Goal: Task Accomplishment & Management: Use online tool/utility

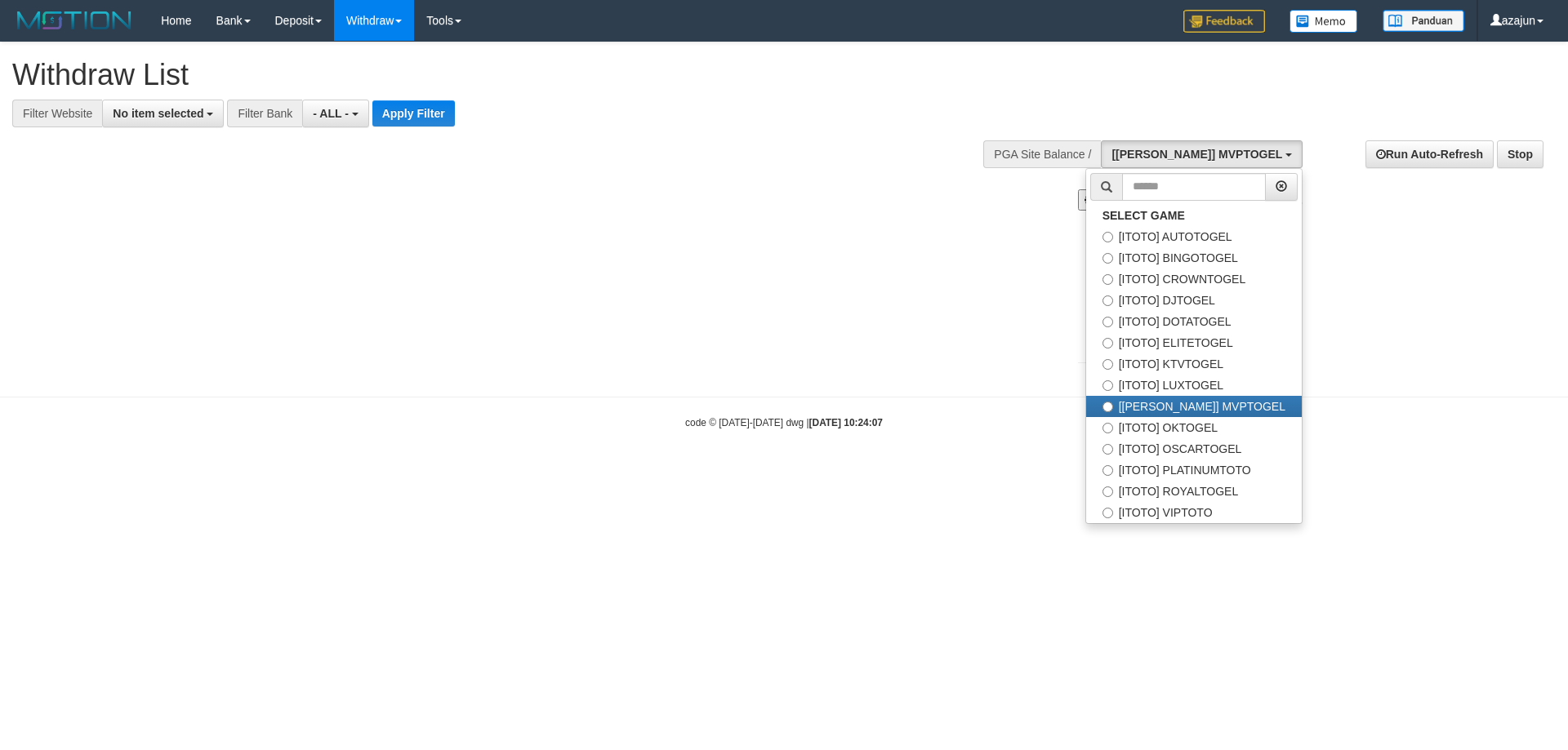
select select
click at [1202, 363] on label "[ITOTO] KTVTOGEL" at bounding box center [1193, 363] width 216 height 21
select select "***"
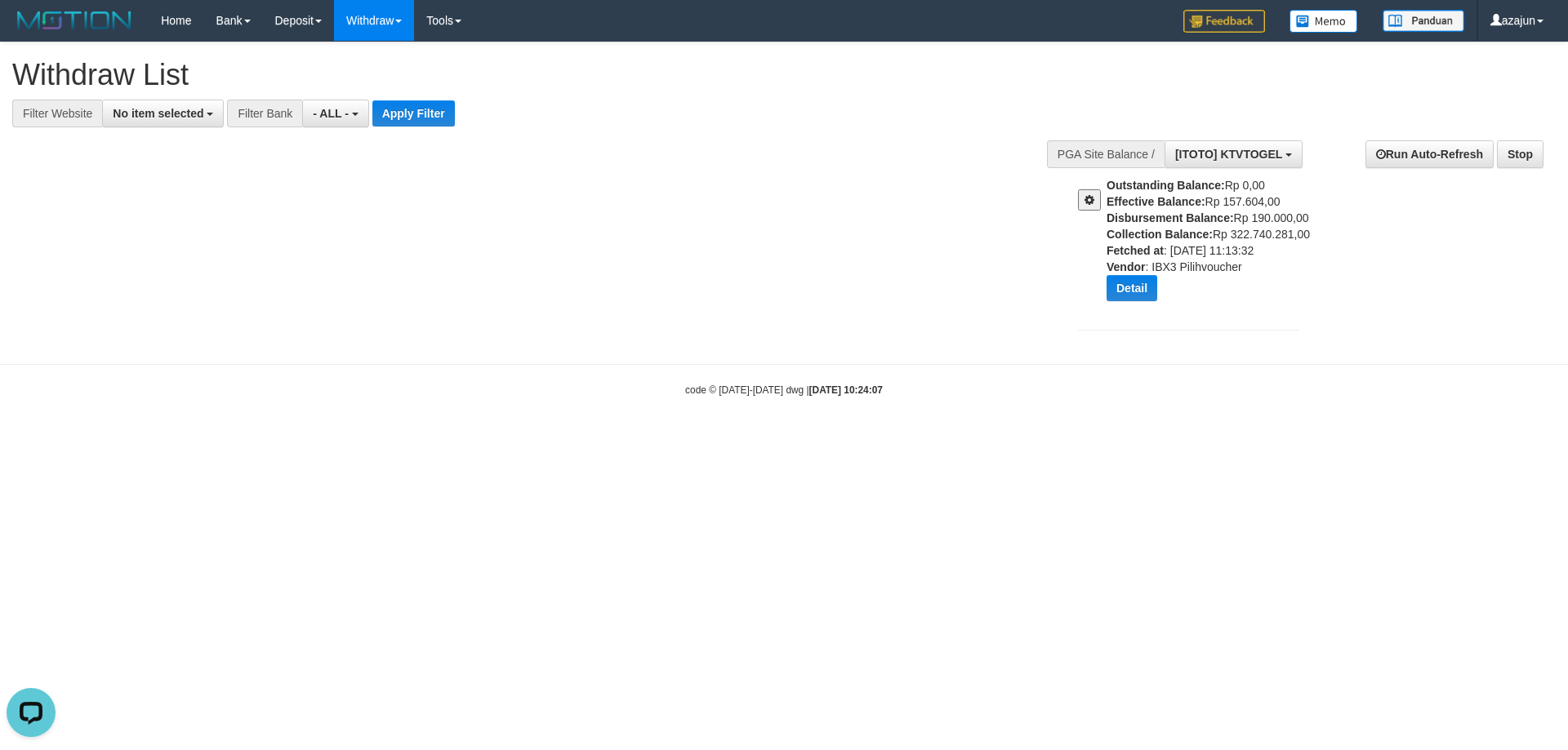
click at [1087, 196] on span at bounding box center [1089, 201] width 10 height 12
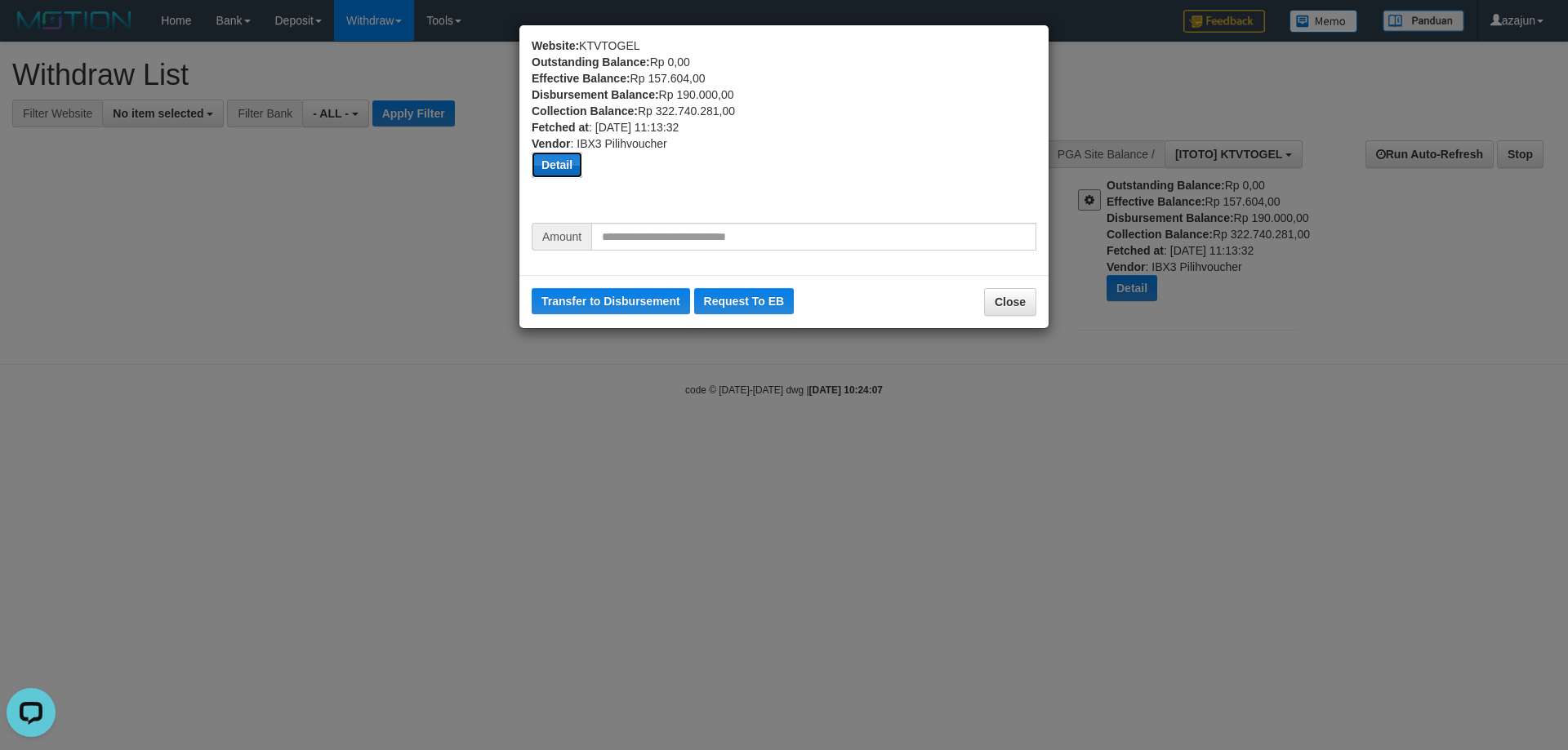
click at [576, 164] on button "Detail" at bounding box center [557, 164] width 50 height 26
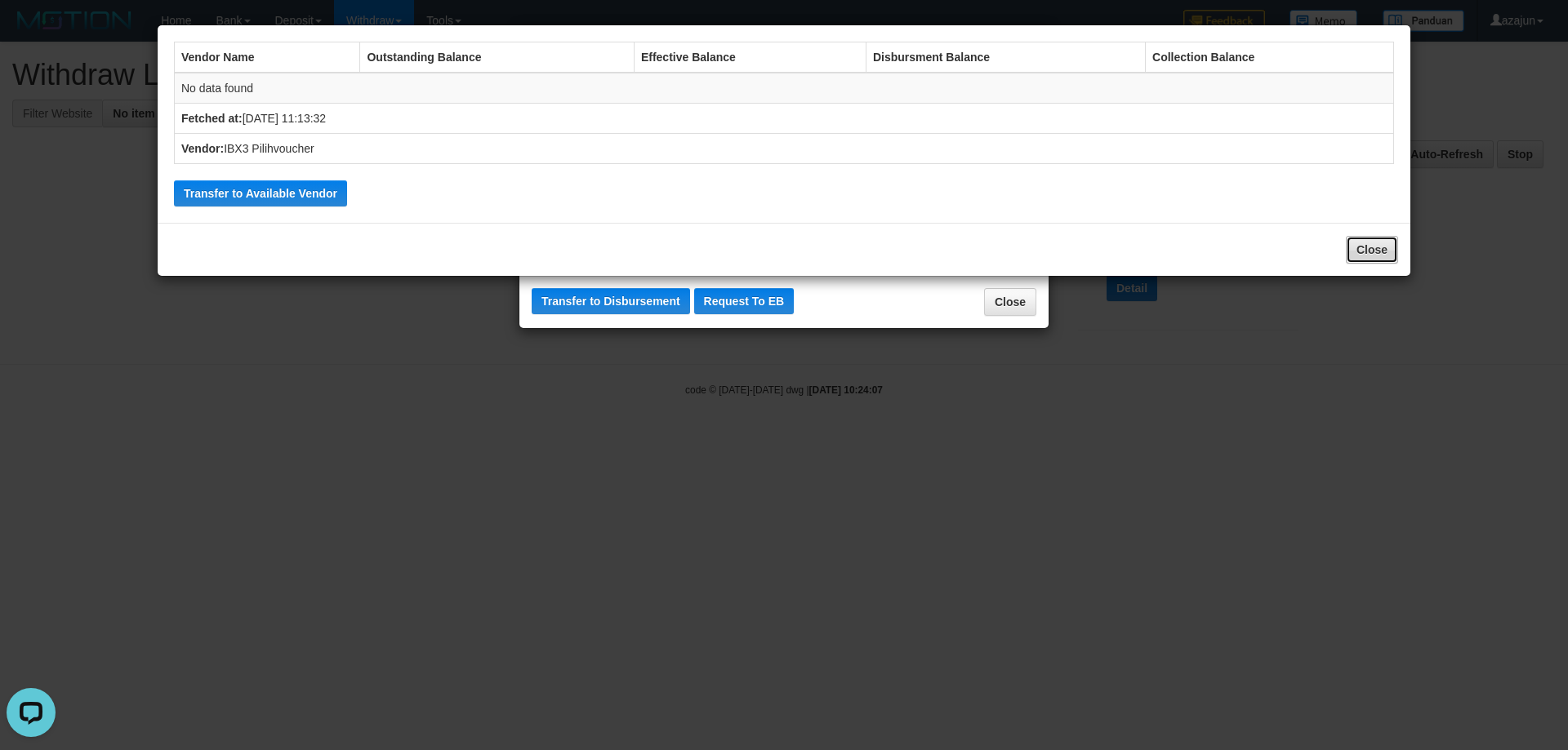
click at [1361, 254] on button "Close" at bounding box center [1372, 249] width 52 height 28
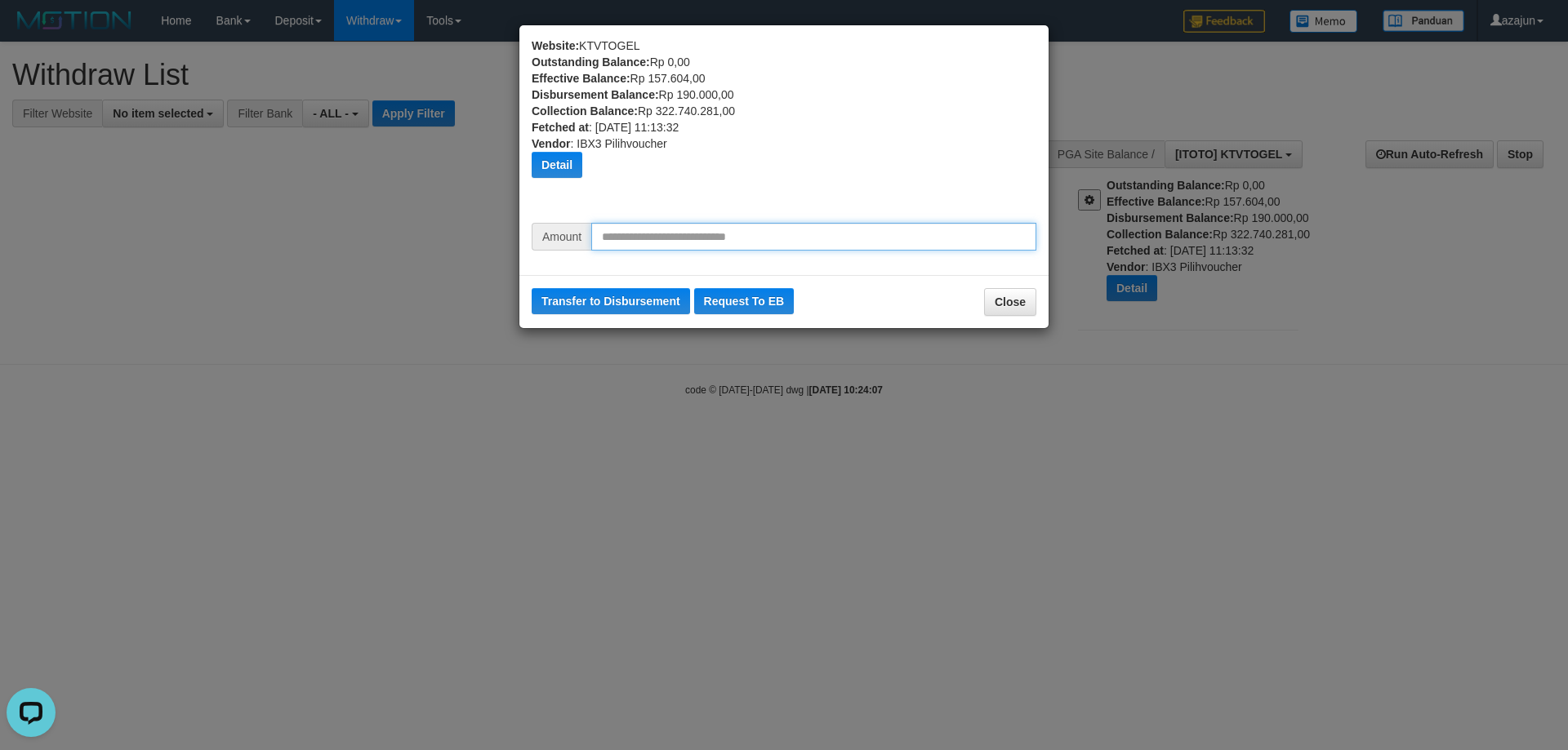
click at [787, 242] on input "text" at bounding box center [814, 237] width 445 height 28
type input "********"
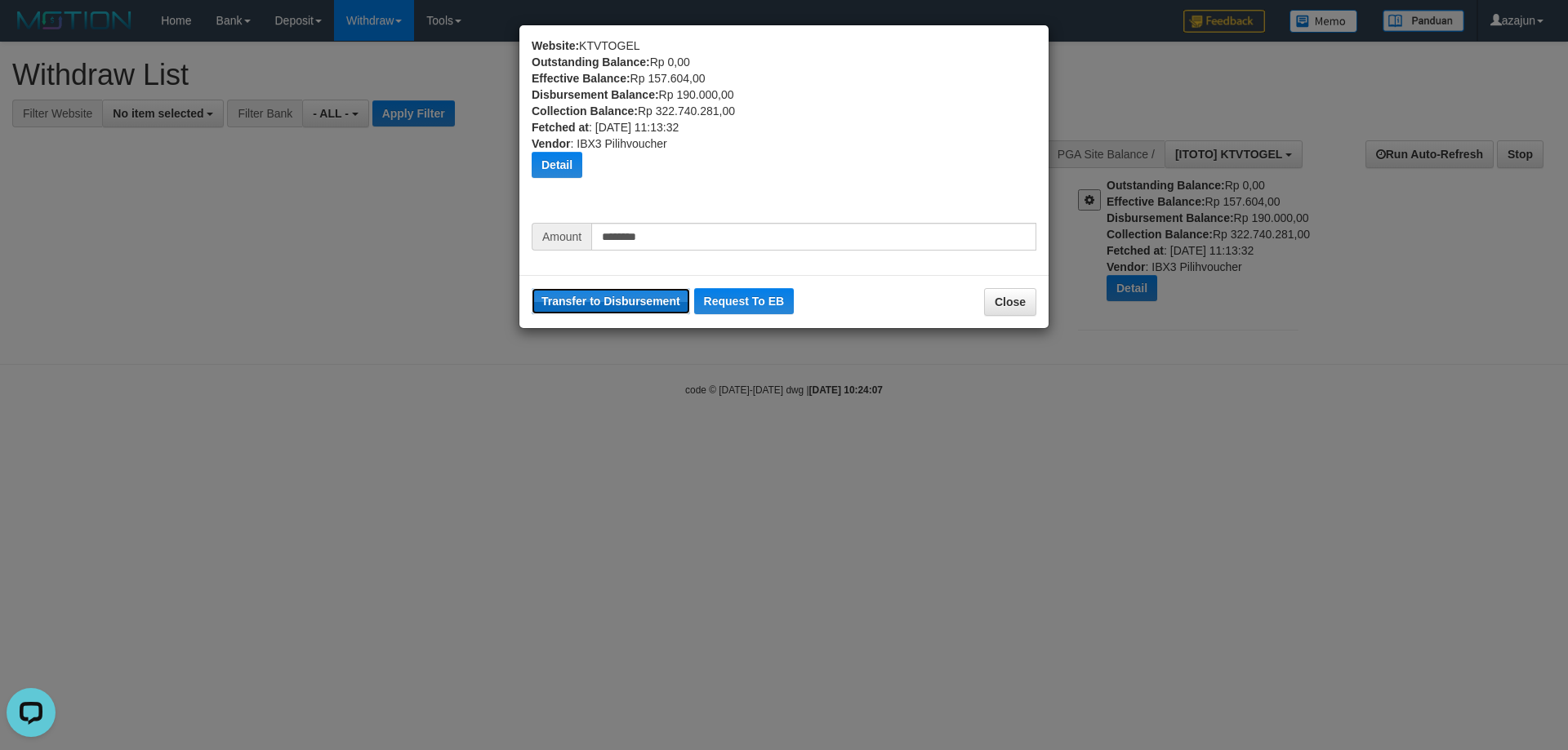
click at [602, 298] on button "Transfer to Disbursement" at bounding box center [611, 301] width 159 height 26
drag, startPoint x: 561, startPoint y: 164, endPoint x: 607, endPoint y: 144, distance: 50.2
click at [561, 164] on button "Detail" at bounding box center [557, 164] width 50 height 26
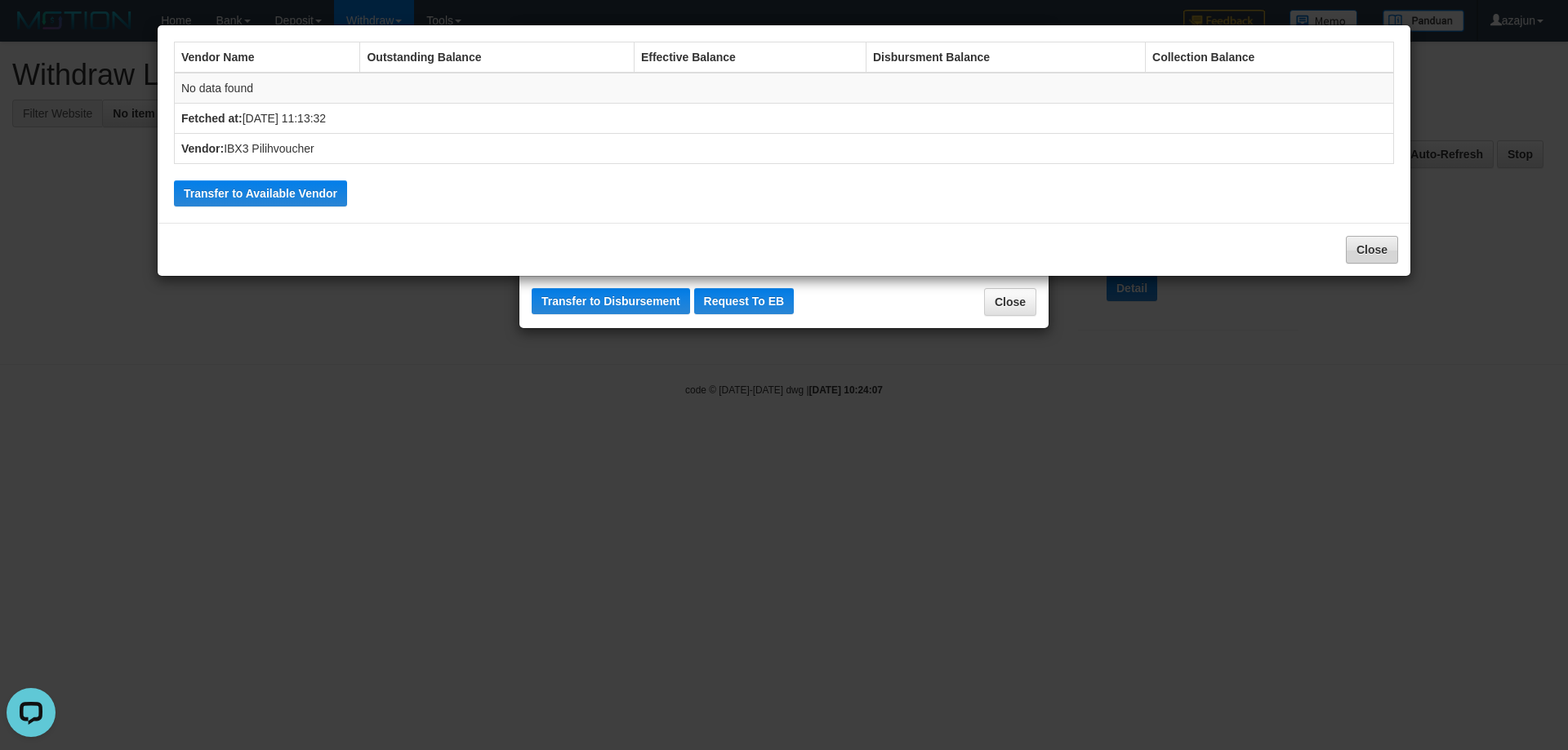
click at [1393, 261] on div "Close" at bounding box center [784, 249] width 1253 height 53
drag, startPoint x: 1384, startPoint y: 249, endPoint x: 1306, endPoint y: 239, distance: 78.6
click at [1383, 249] on button "Close" at bounding box center [1372, 249] width 52 height 28
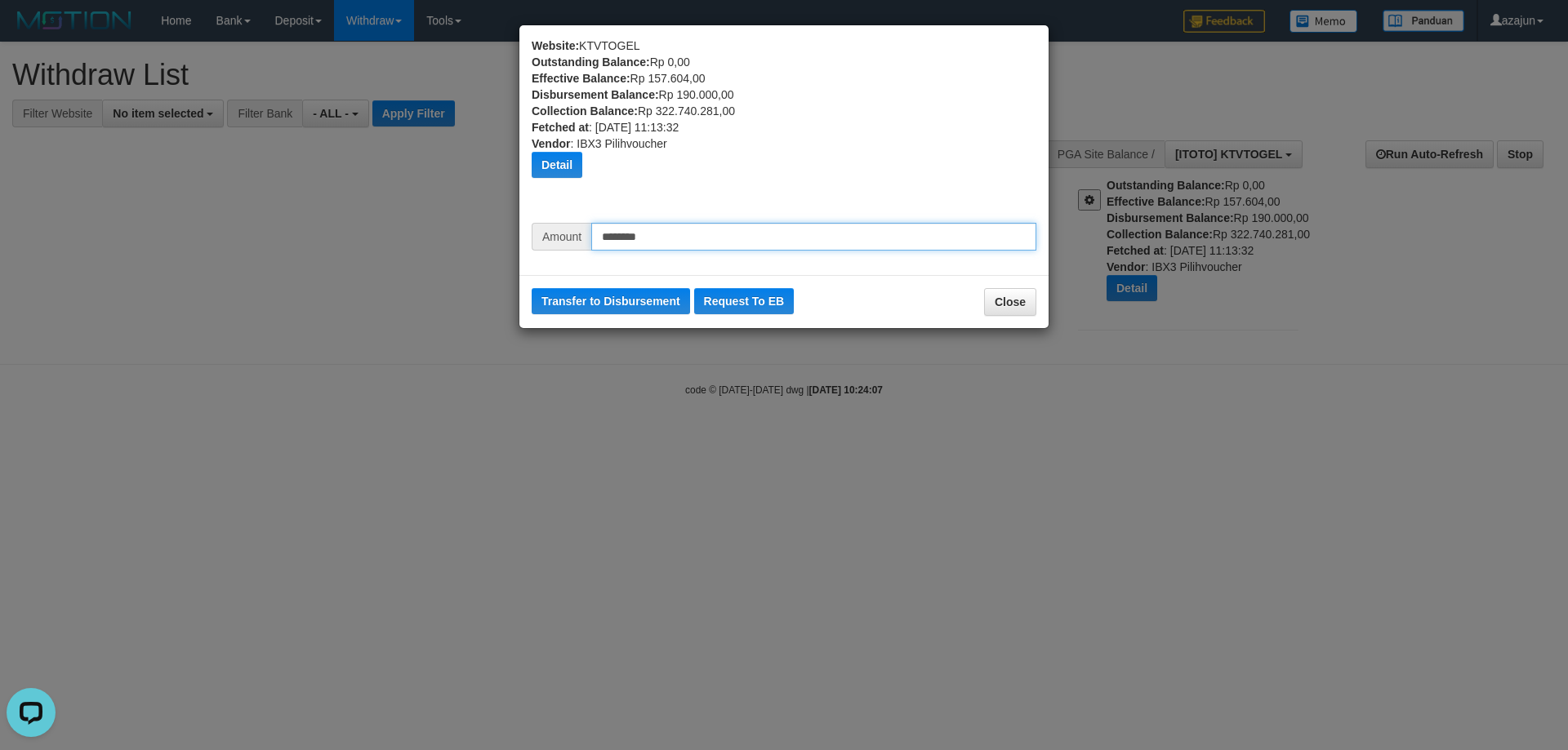
drag, startPoint x: 669, startPoint y: 233, endPoint x: 546, endPoint y: 227, distance: 123.1
click at [546, 227] on div "Amount ********" at bounding box center [784, 237] width 504 height 28
